Goal: Information Seeking & Learning: Learn about a topic

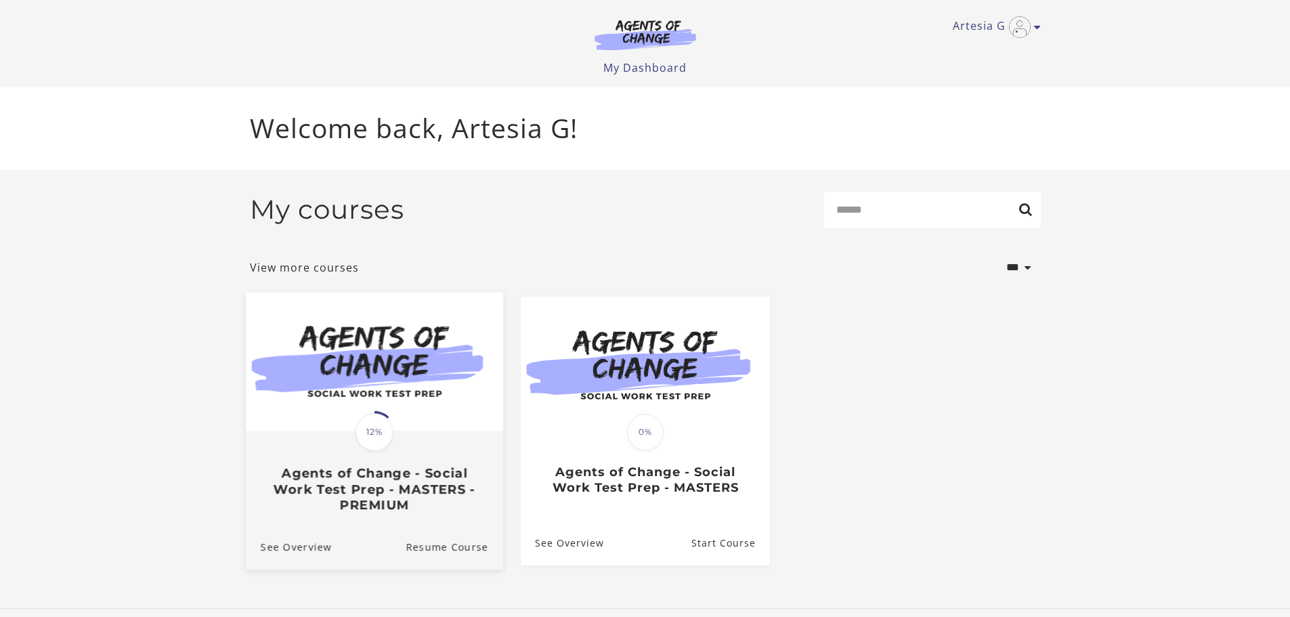
click at [403, 437] on div "Translation missing: en.liquid.partials.dashboard_course_card.progress_descript…" at bounding box center [373, 472] width 257 height 81
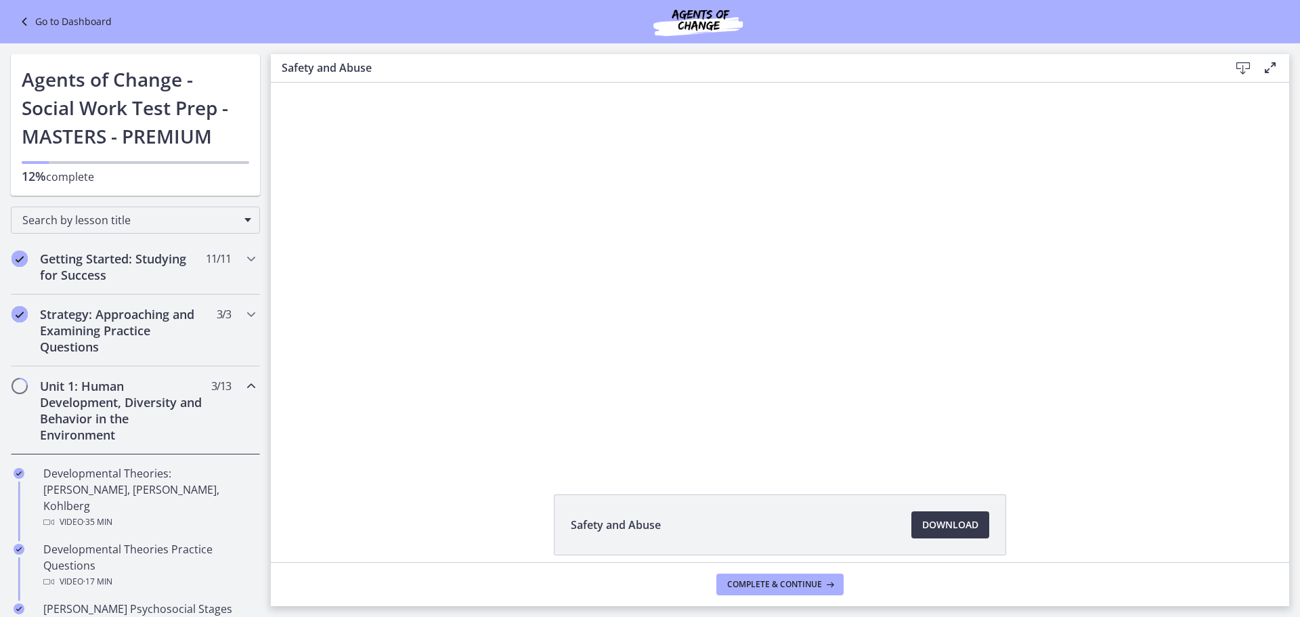
scroll to position [271, 0]
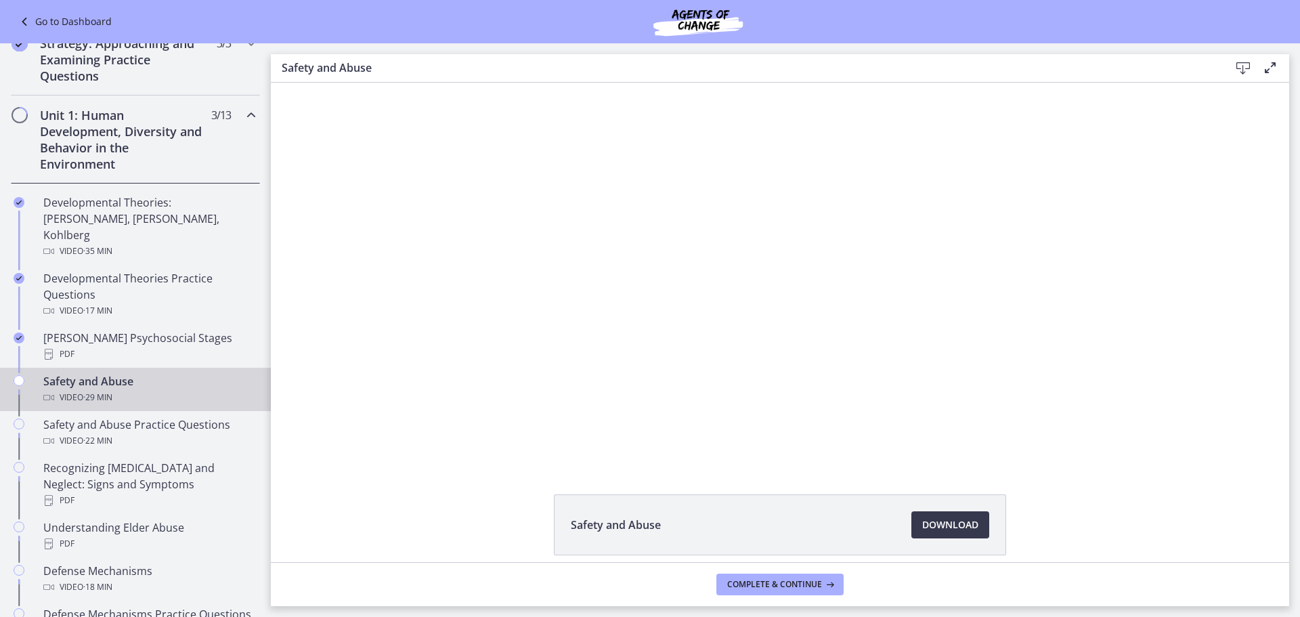
click at [232, 112] on div "Unit 1: Human Development, Diversity and Behavior in the Environment 3 / 13 Com…" at bounding box center [135, 139] width 249 height 88
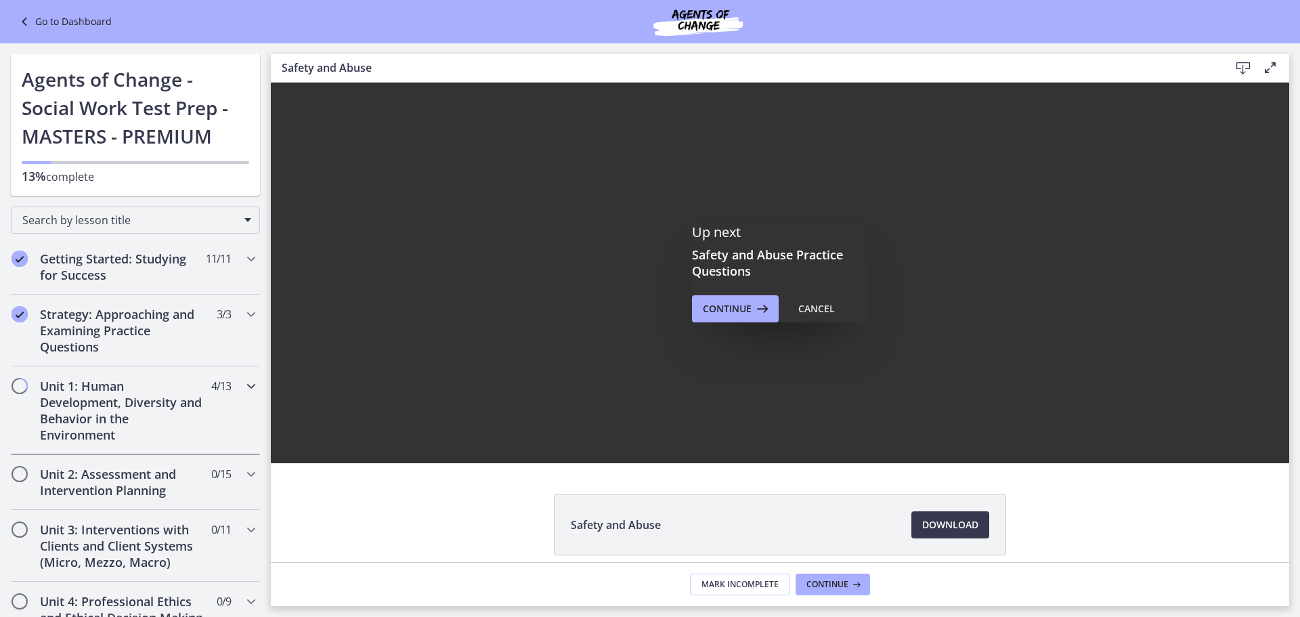
scroll to position [0, 0]
